Goal: Information Seeking & Learning: Learn about a topic

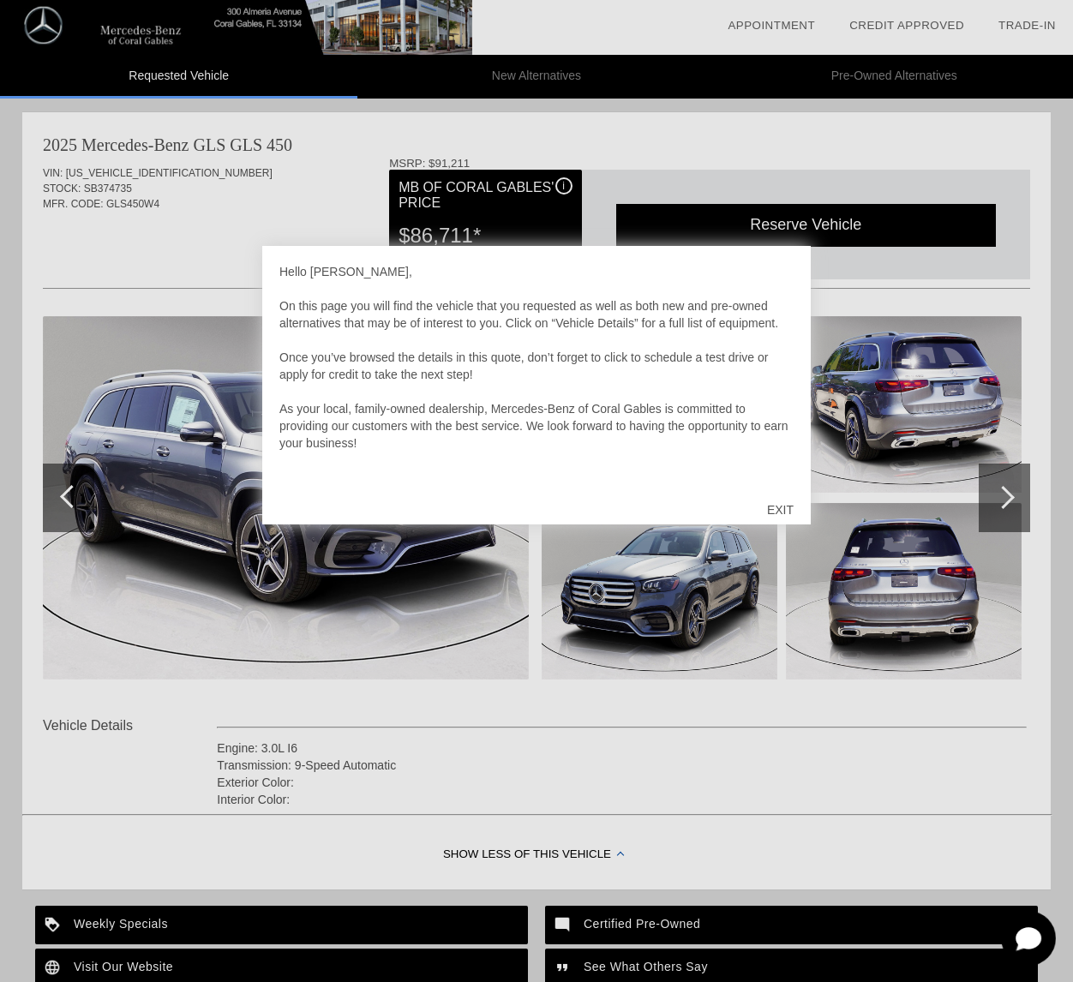
click at [772, 512] on div "EXIT" at bounding box center [780, 509] width 61 height 51
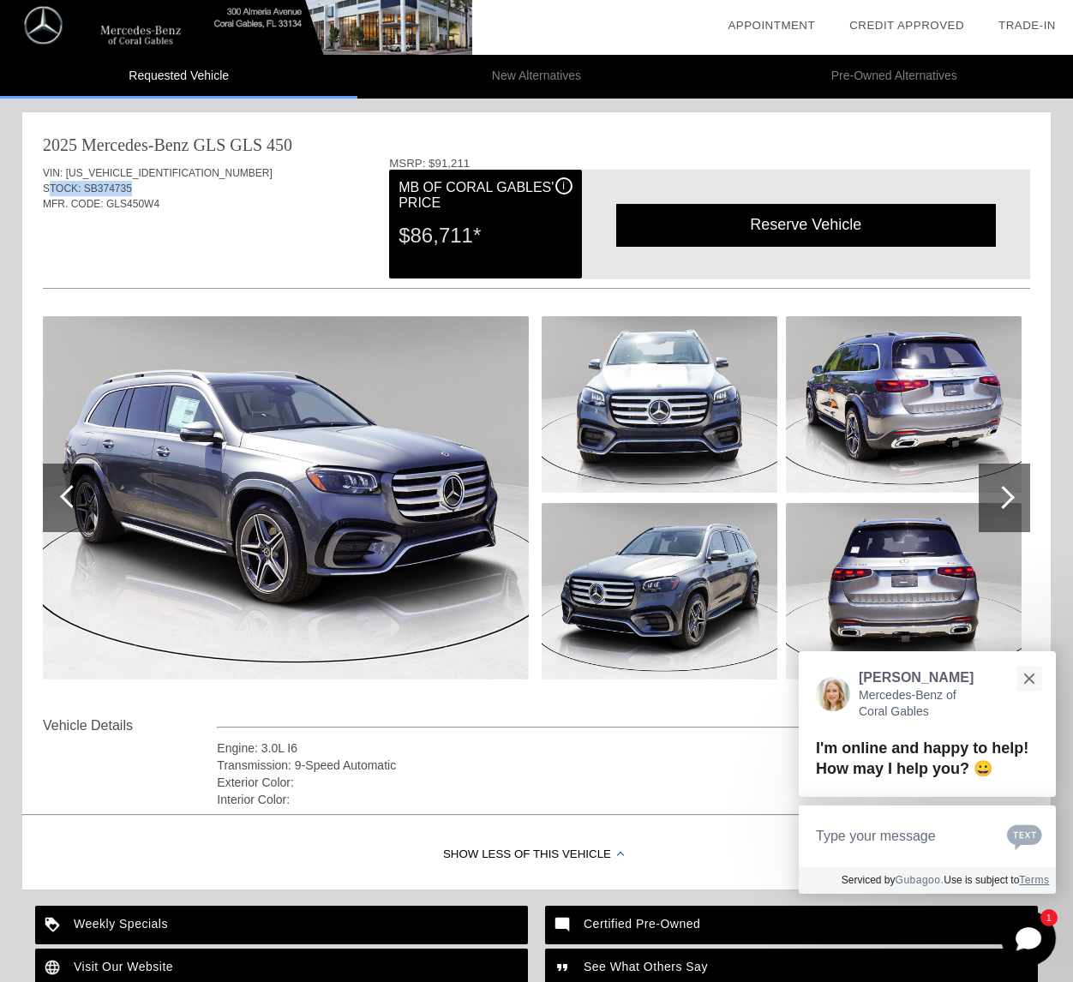
drag, startPoint x: 131, startPoint y: 189, endPoint x: 47, endPoint y: 189, distance: 84.0
click at [47, 189] on div "STOCK: SB374735" at bounding box center [536, 188] width 987 height 15
click at [47, 189] on span "STOCK:" at bounding box center [62, 189] width 38 height 12
drag, startPoint x: 45, startPoint y: 189, endPoint x: 132, endPoint y: 187, distance: 87.4
click at [132, 187] on div "STOCK: SB374735" at bounding box center [536, 188] width 987 height 15
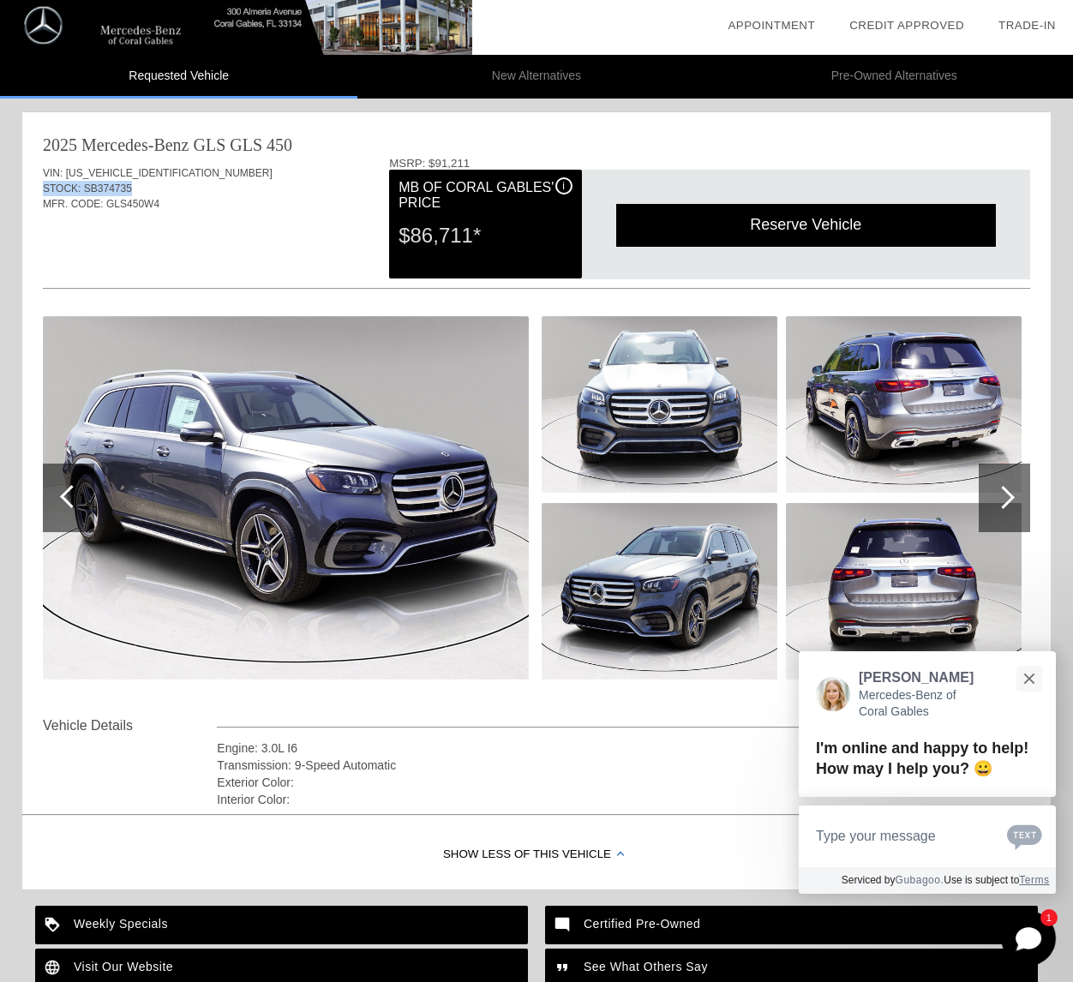
copy div "STOCK: SB374735"
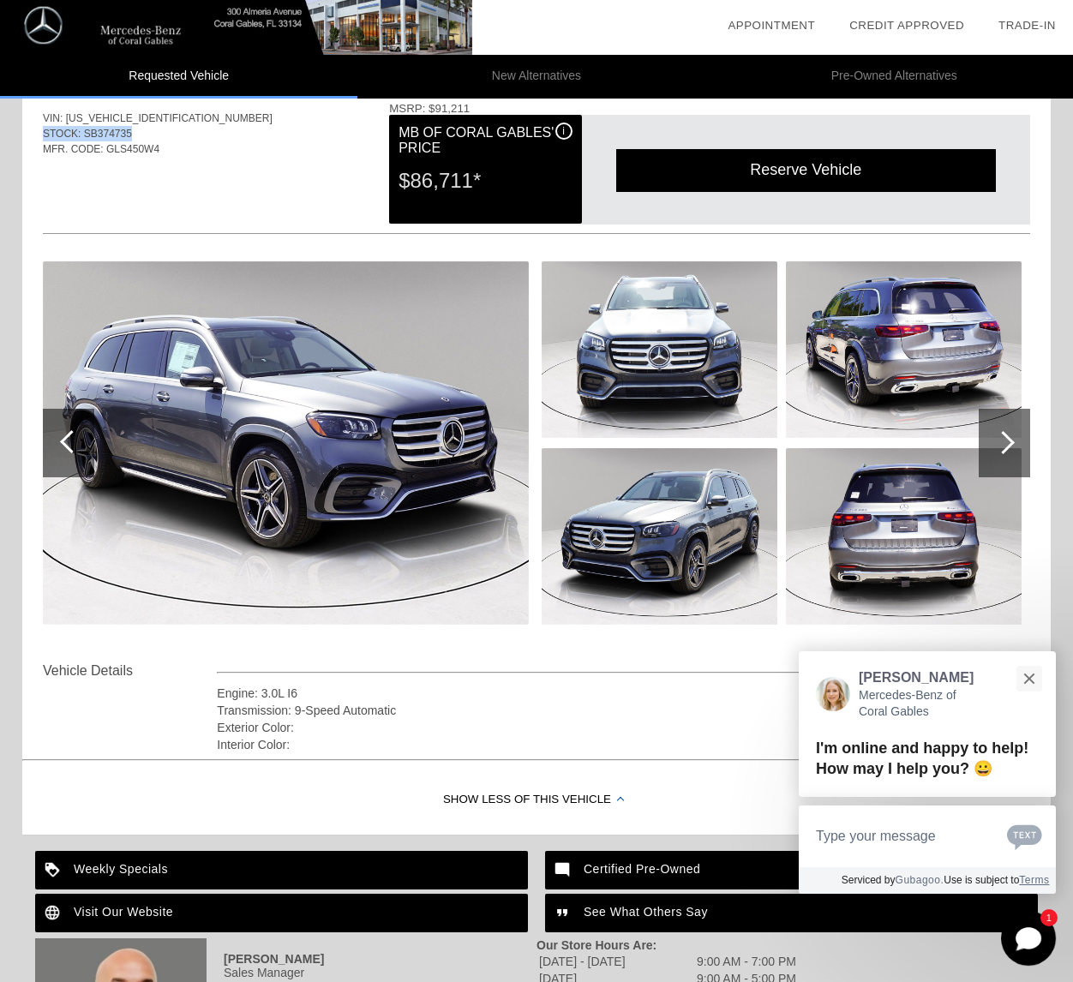
scroll to position [120, 0]
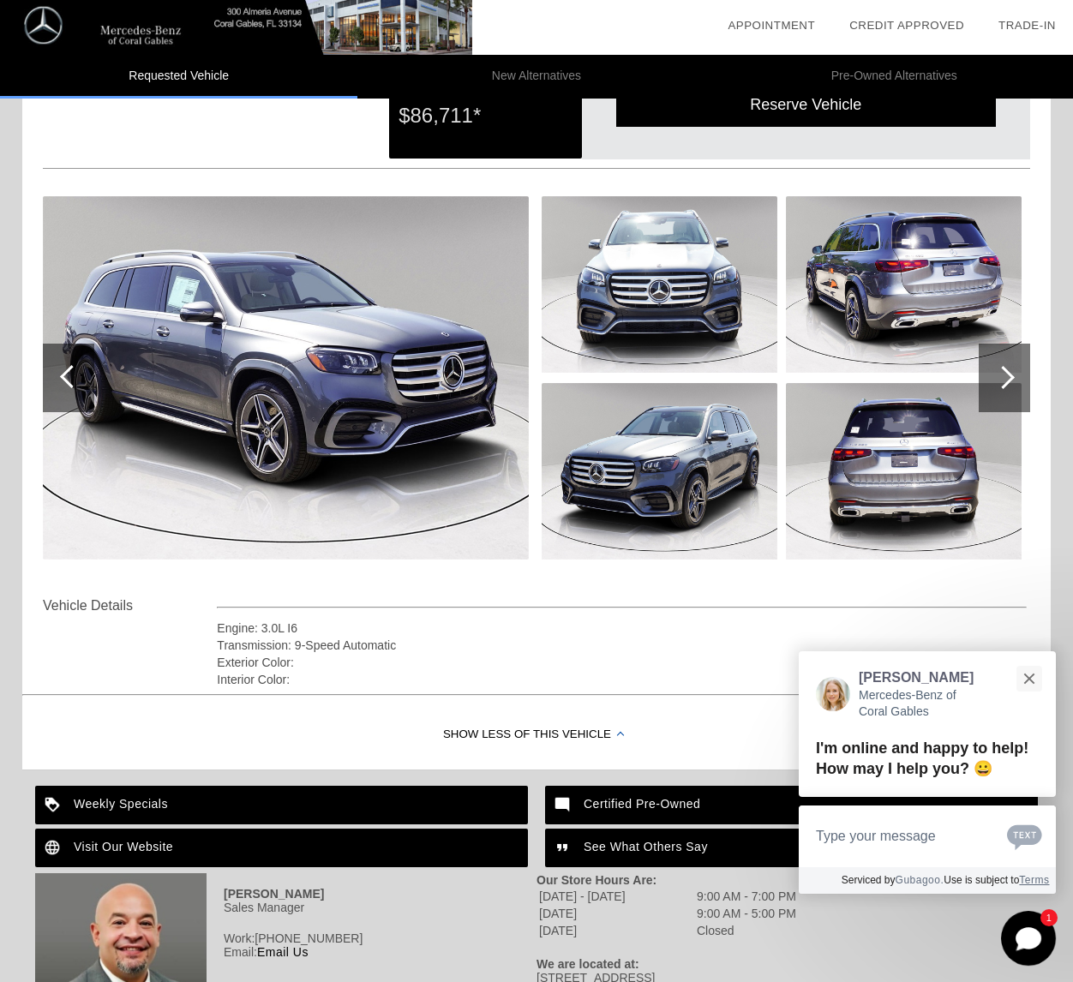
click at [1000, 376] on div at bounding box center [1002, 377] width 23 height 23
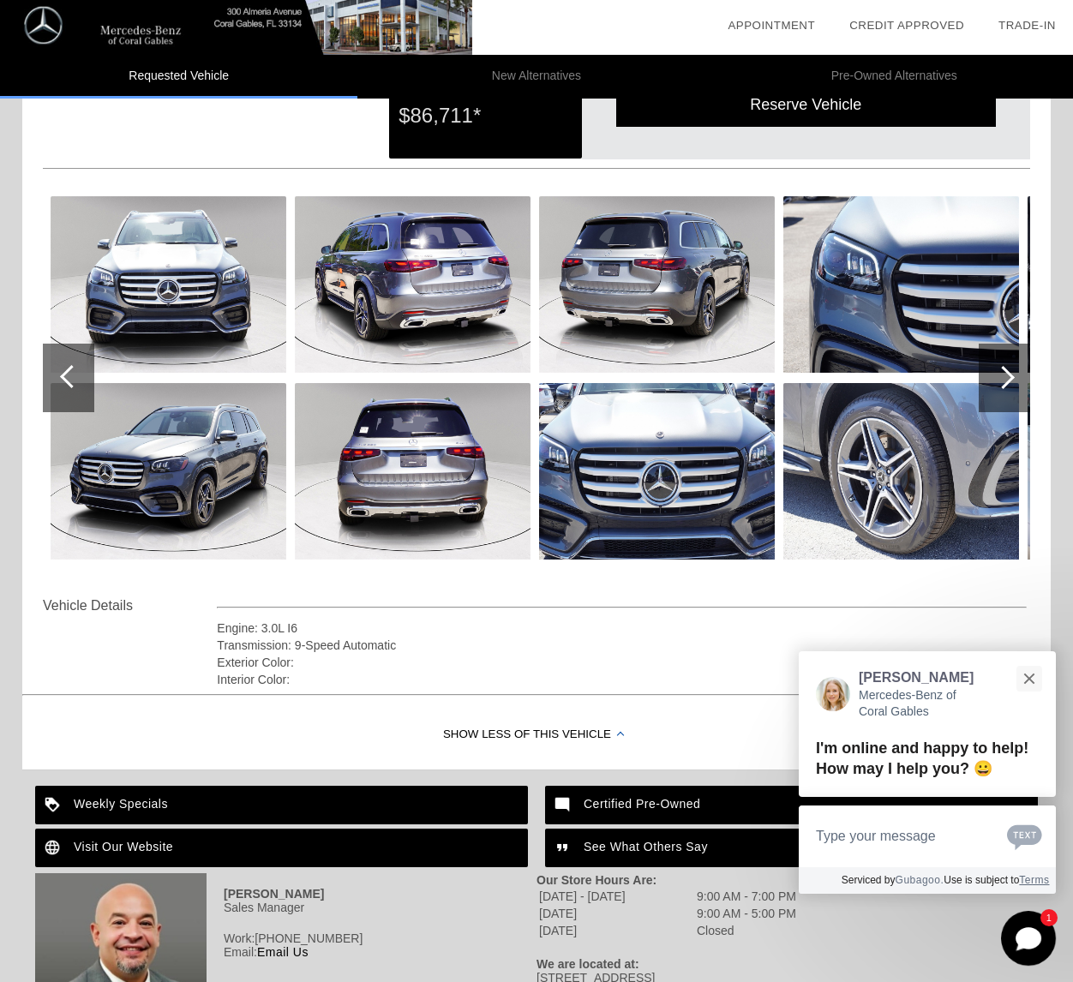
click at [1000, 376] on div at bounding box center [1002, 377] width 23 height 23
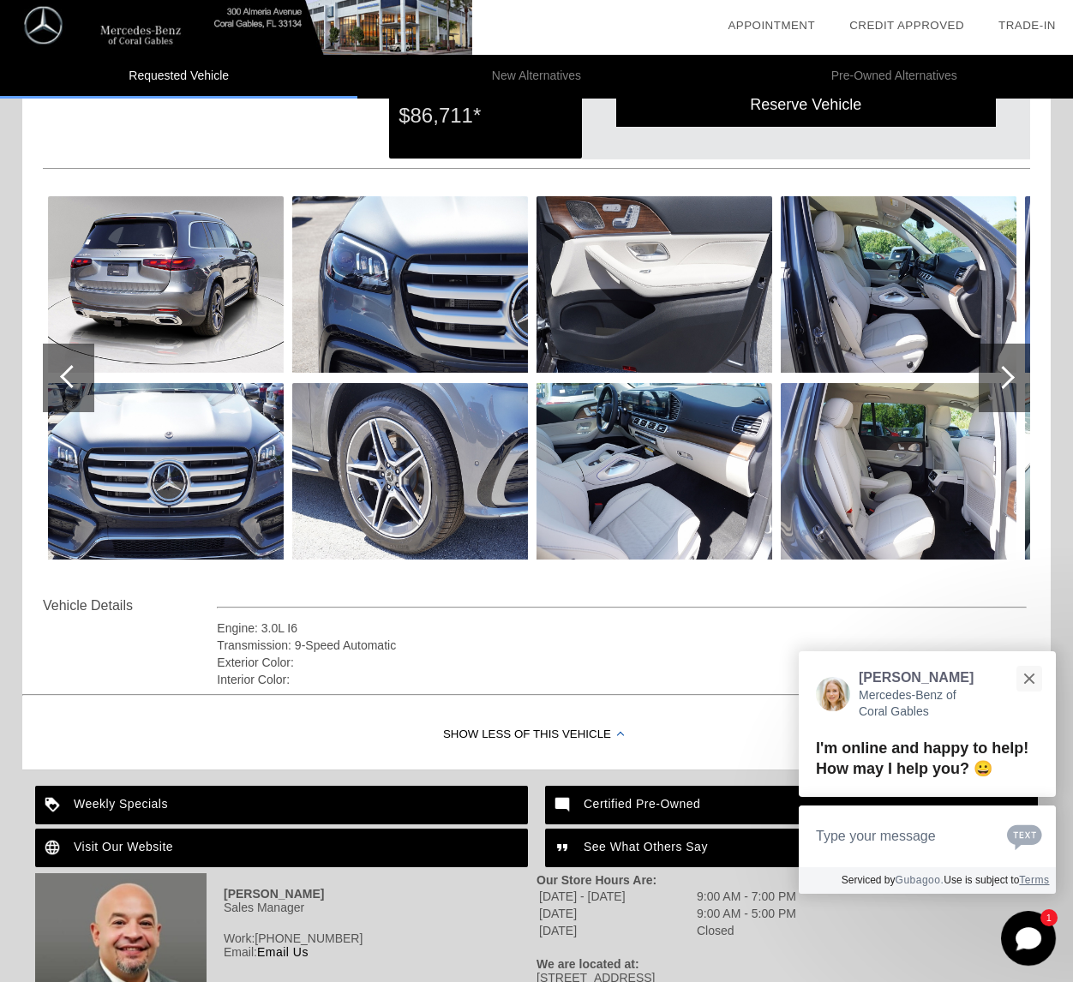
click at [1000, 376] on div at bounding box center [1002, 377] width 23 height 23
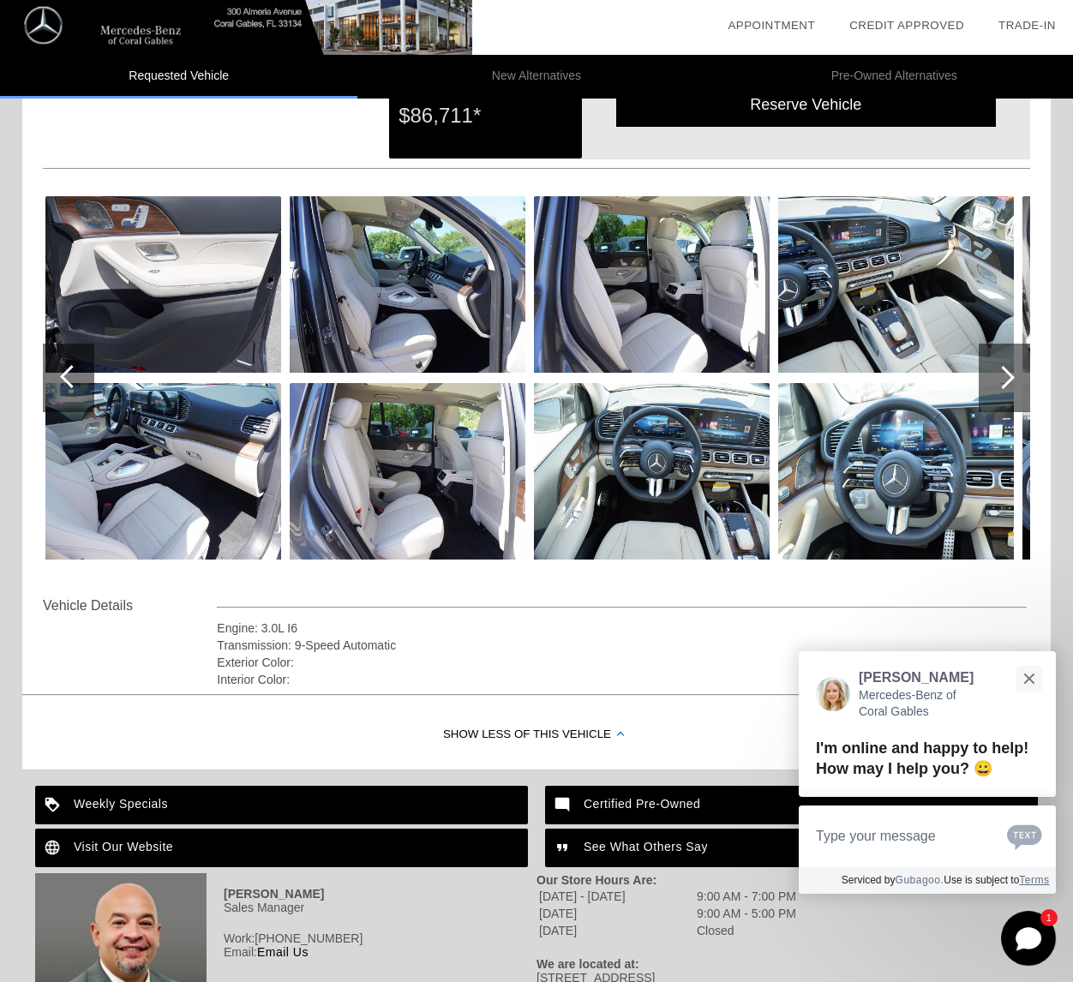
click at [1001, 376] on div at bounding box center [1002, 377] width 23 height 23
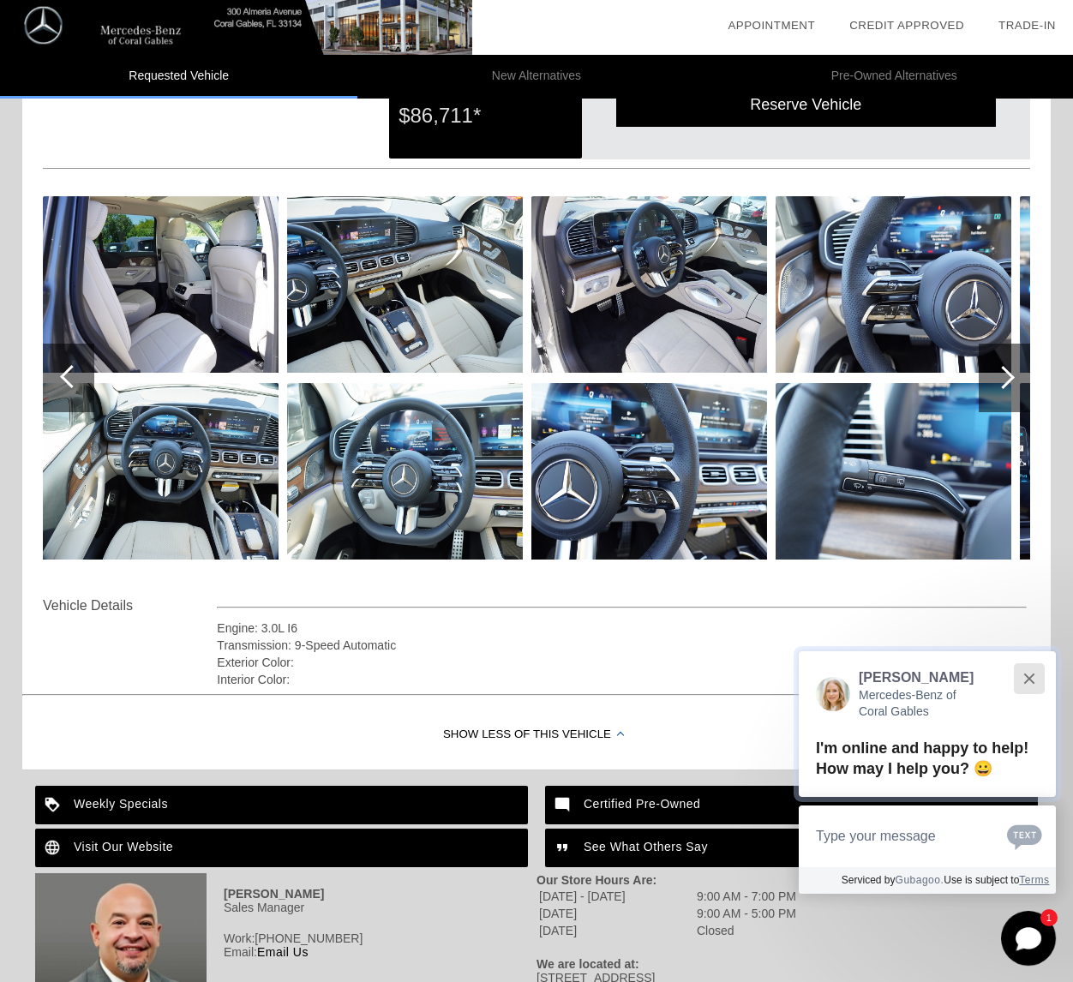
click at [1030, 667] on button "Close" at bounding box center [1028, 678] width 37 height 37
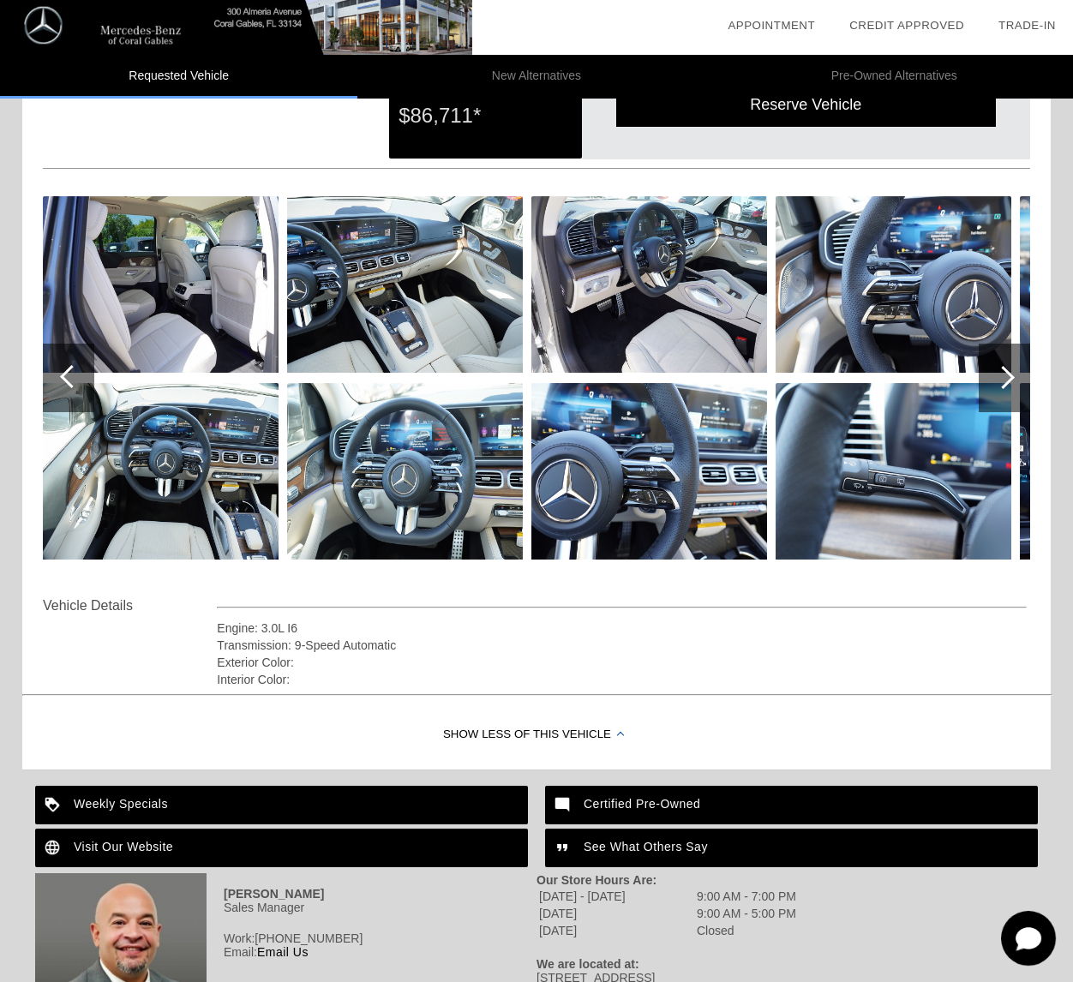
click at [1001, 383] on div at bounding box center [1002, 377] width 23 height 23
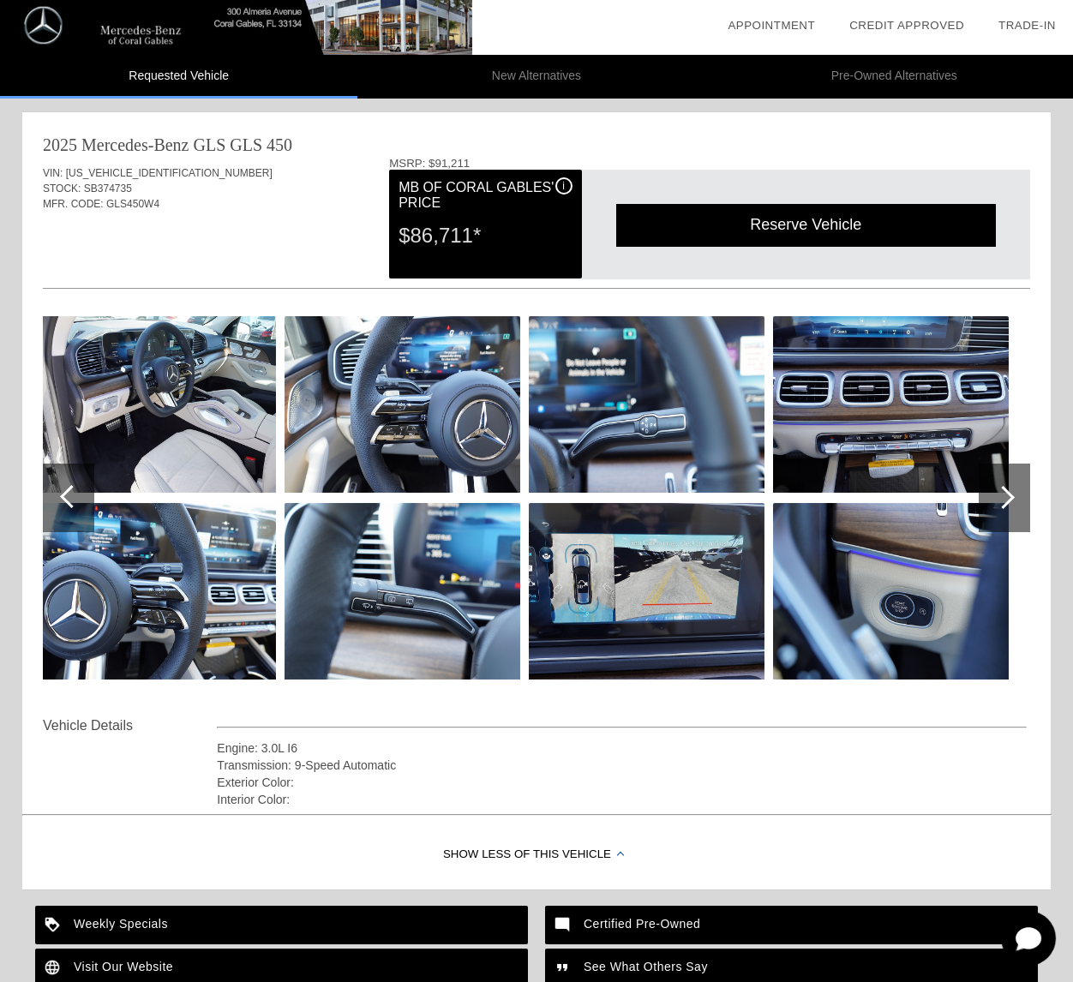
scroll to position [0, 0]
click at [1021, 506] on div at bounding box center [1004, 498] width 51 height 69
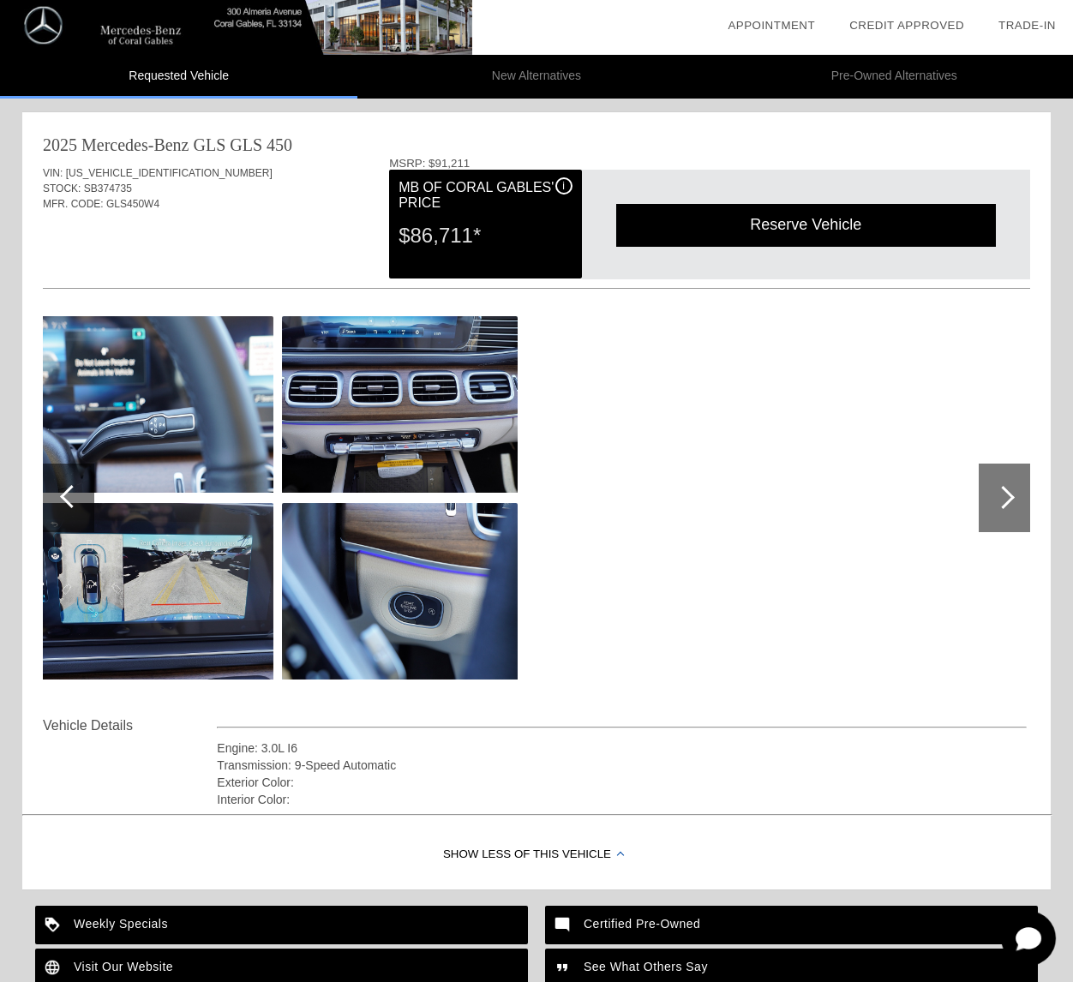
click at [530, 76] on li "New Alternatives" at bounding box center [535, 77] width 357 height 44
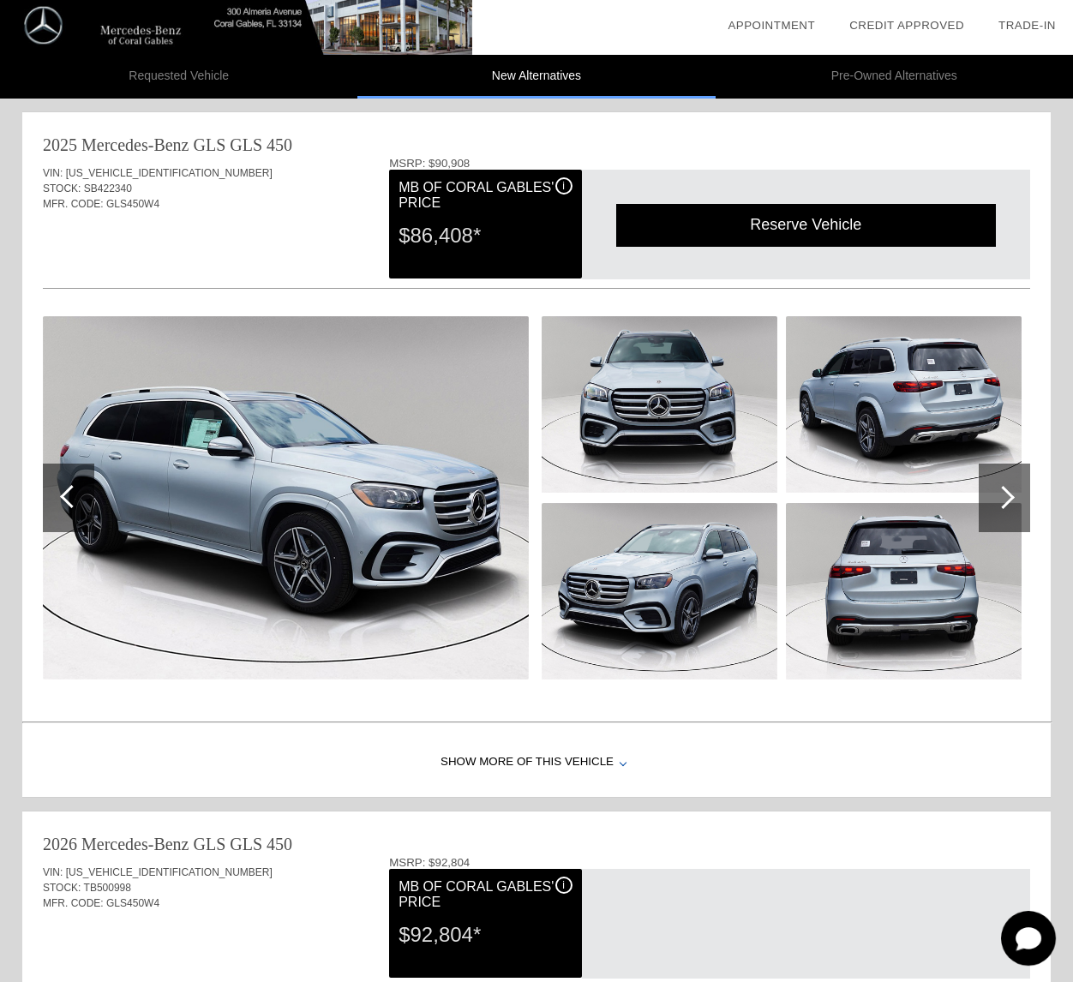
click at [1000, 496] on div at bounding box center [1002, 497] width 23 height 23
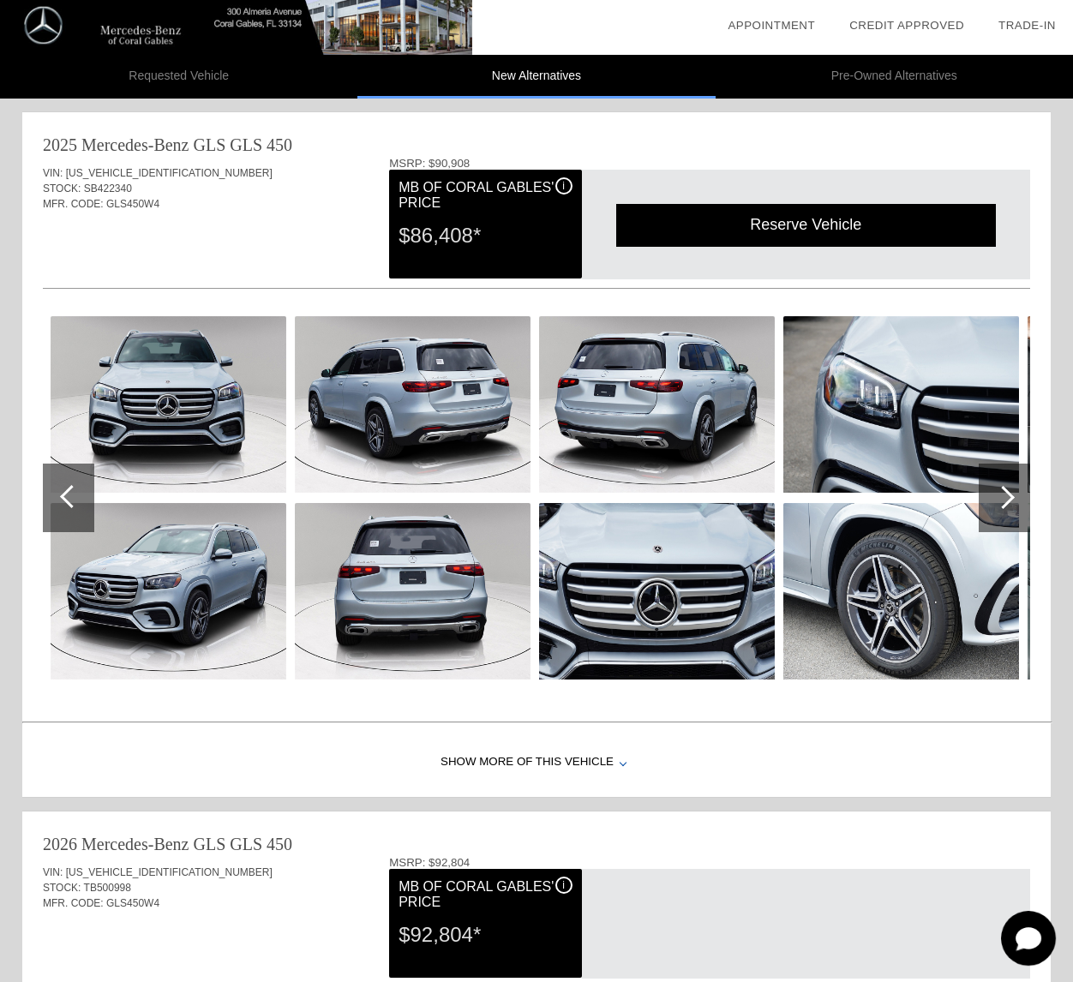
click at [1000, 496] on div at bounding box center [1002, 497] width 23 height 23
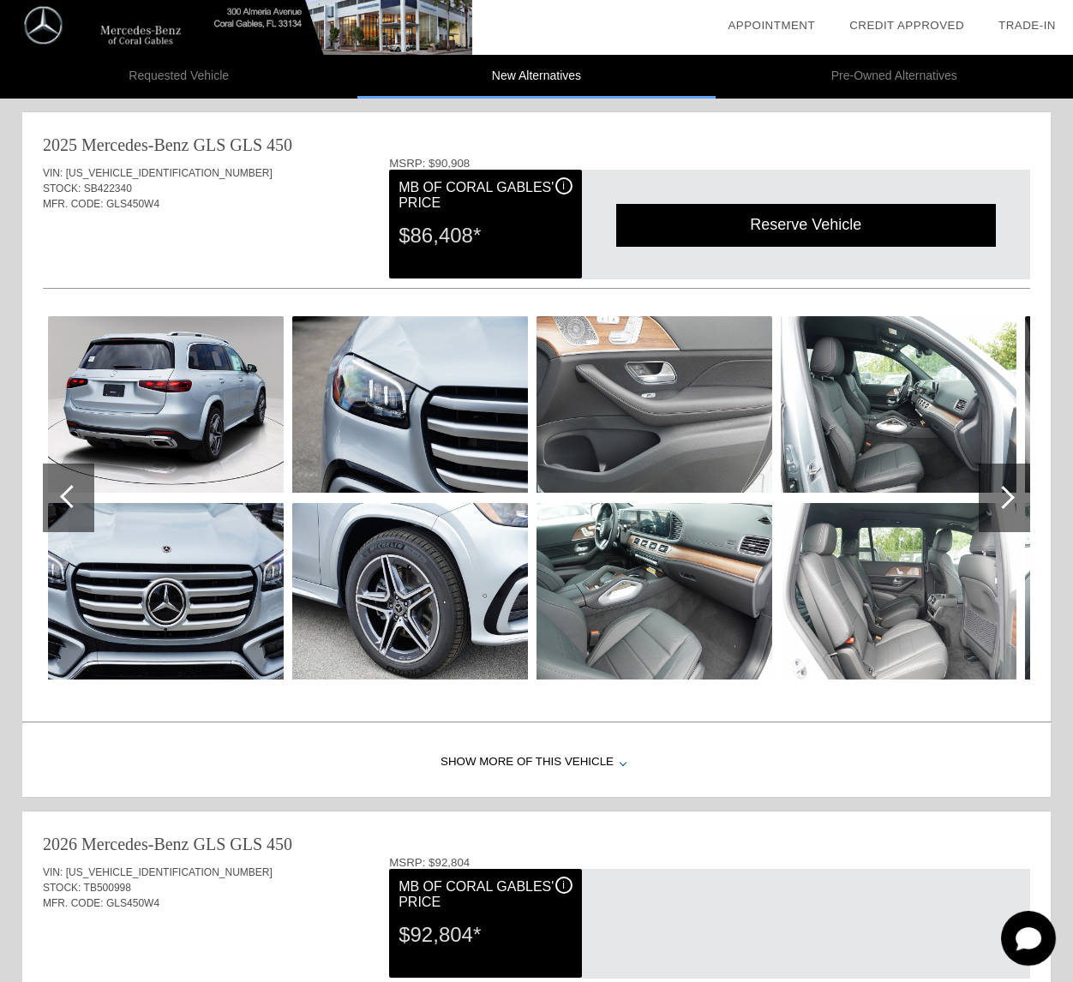
click at [1000, 496] on div at bounding box center [1002, 497] width 23 height 23
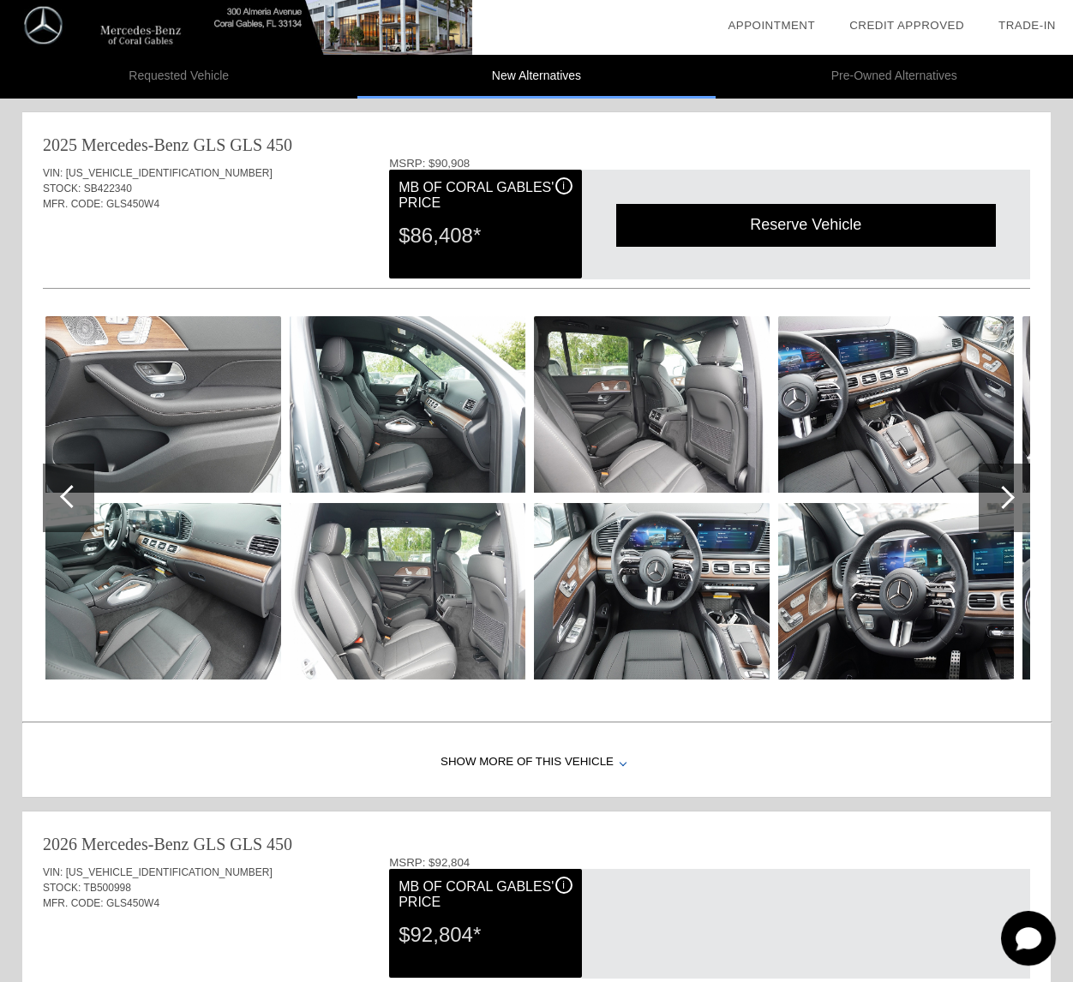
click at [1000, 496] on div at bounding box center [1002, 497] width 23 height 23
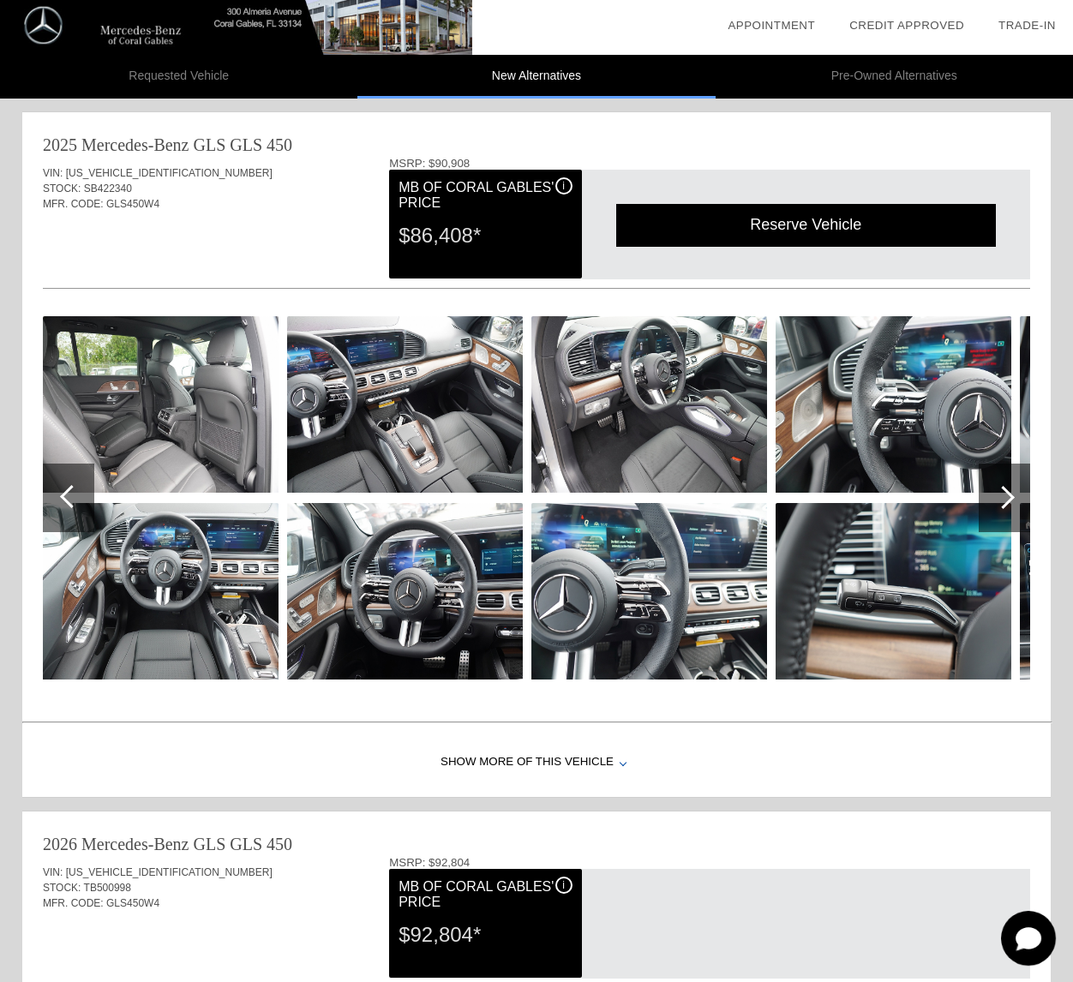
click at [1000, 496] on div at bounding box center [1002, 497] width 23 height 23
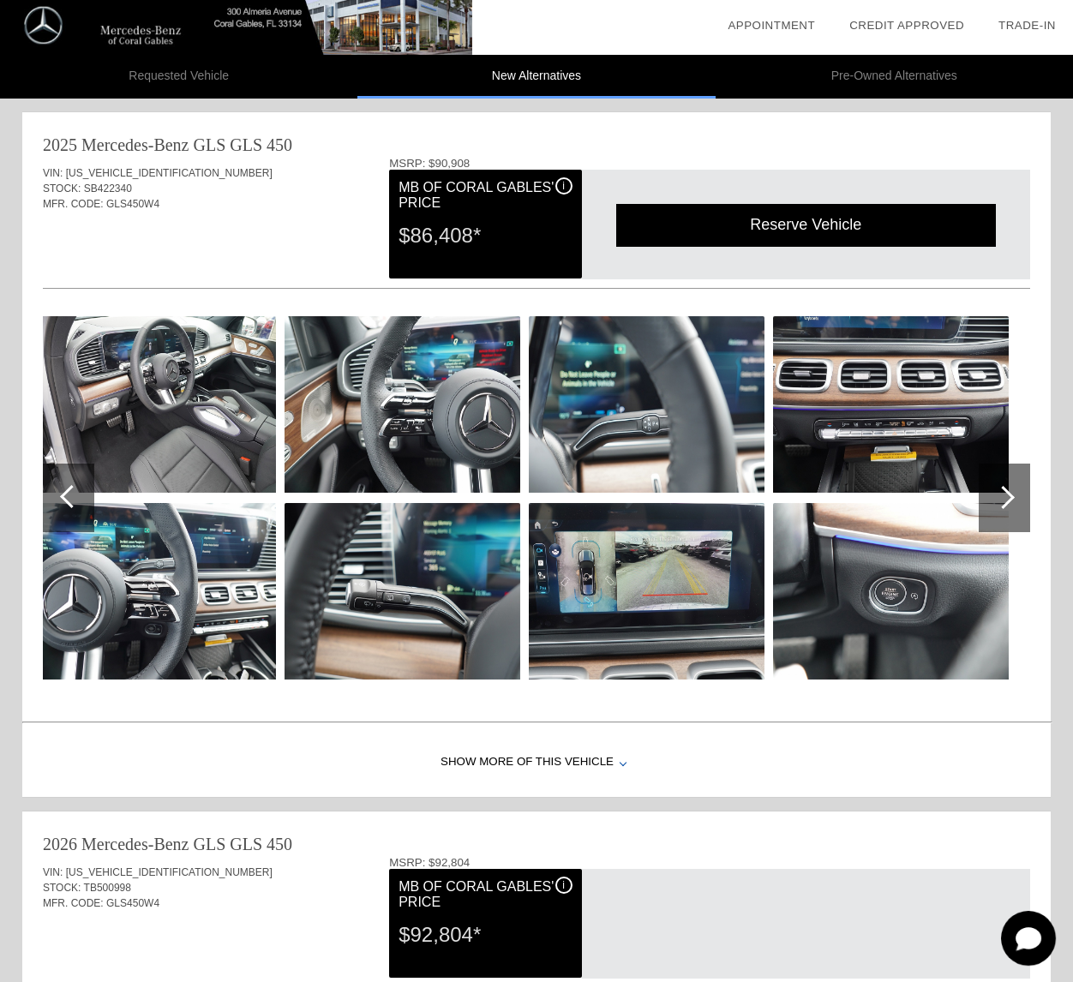
click at [1000, 496] on div at bounding box center [1002, 497] width 23 height 23
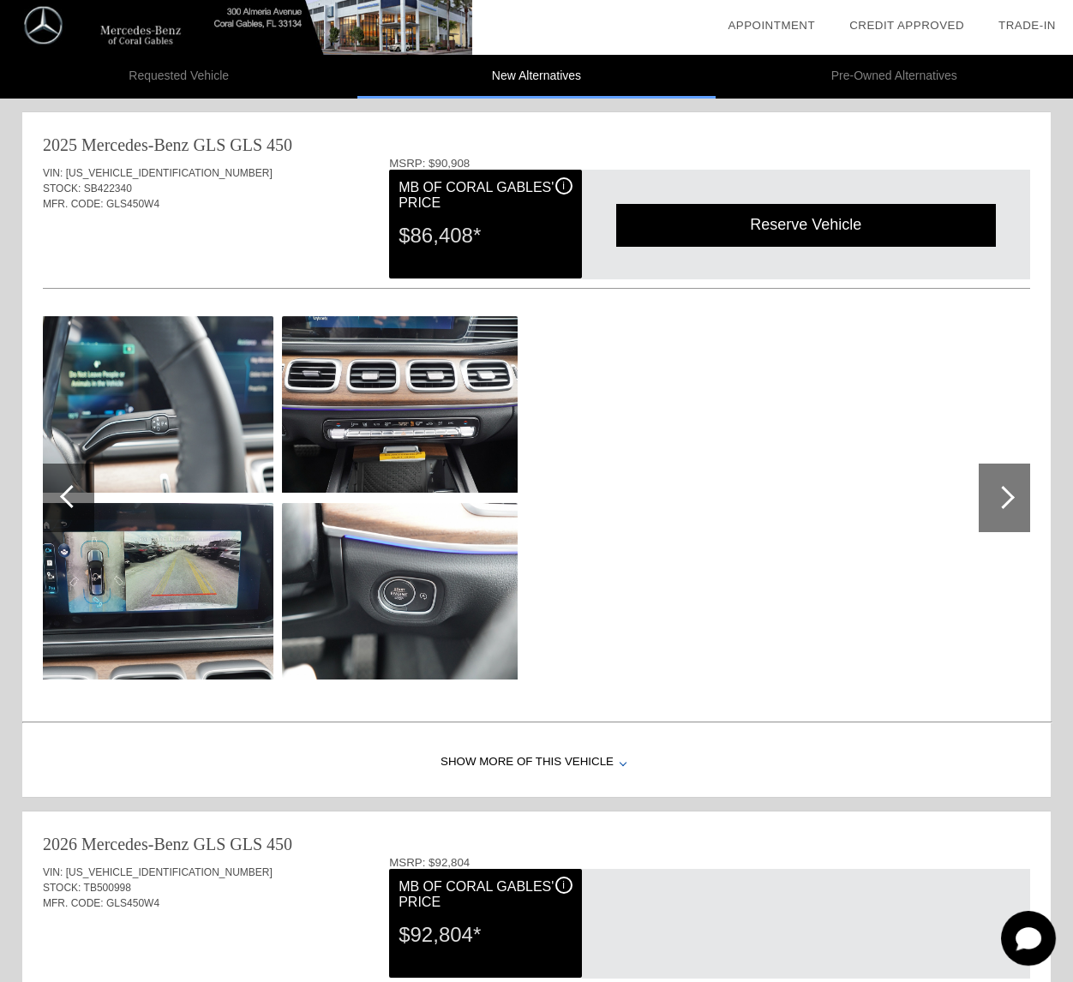
click at [995, 499] on div at bounding box center [1002, 497] width 23 height 23
click at [42, 499] on div "2025 Mercedes-Benz GLS GLS 450 VIN: [US_VEHICLE_IDENTIFICATION_NUMBER] STOCK: S…" at bounding box center [536, 413] width 1028 height 603
click at [71, 487] on div at bounding box center [71, 496] width 23 height 23
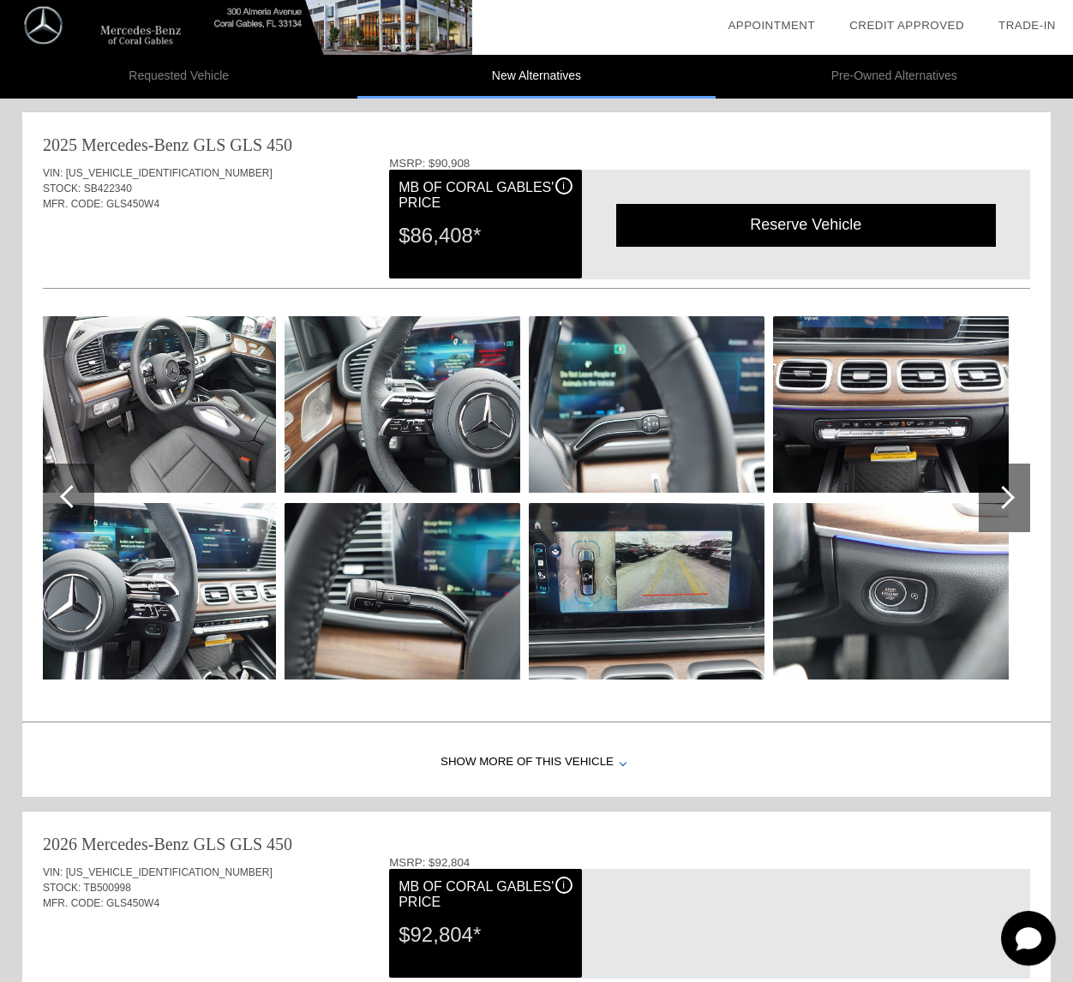
click at [71, 487] on div at bounding box center [71, 496] width 23 height 23
